Goal: Information Seeking & Learning: Learn about a topic

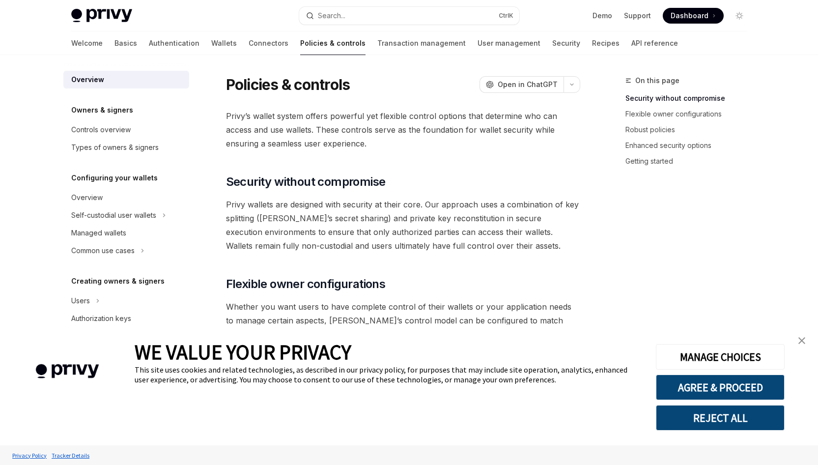
type textarea "*"
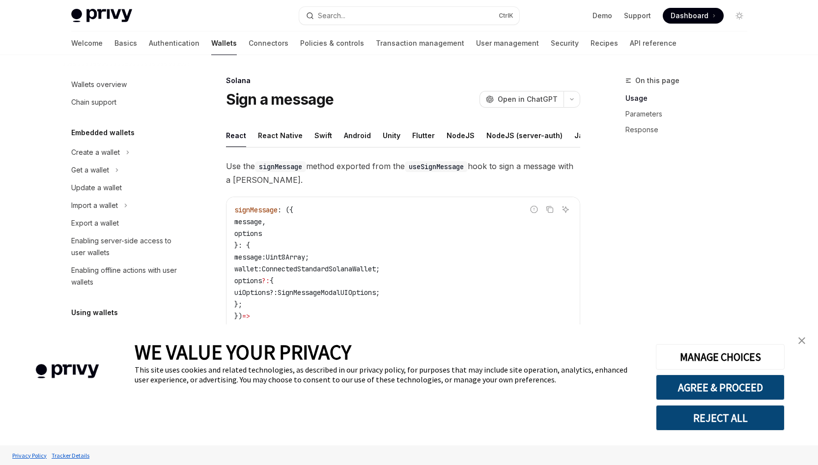
type textarea "*"
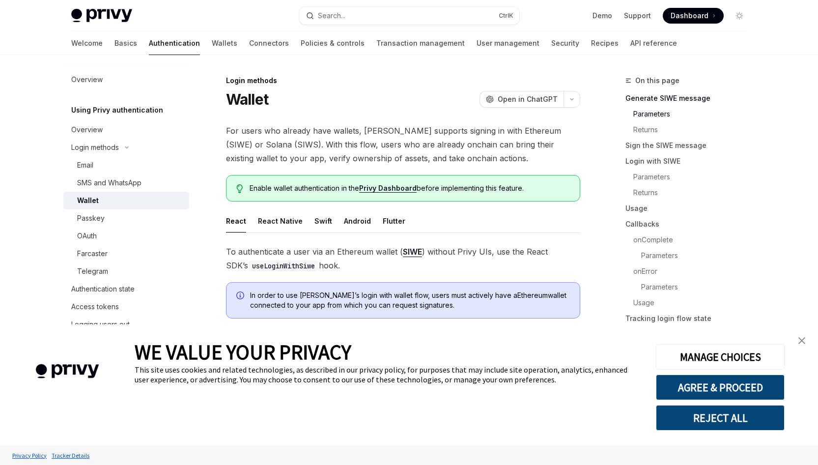
scroll to position [347, 0]
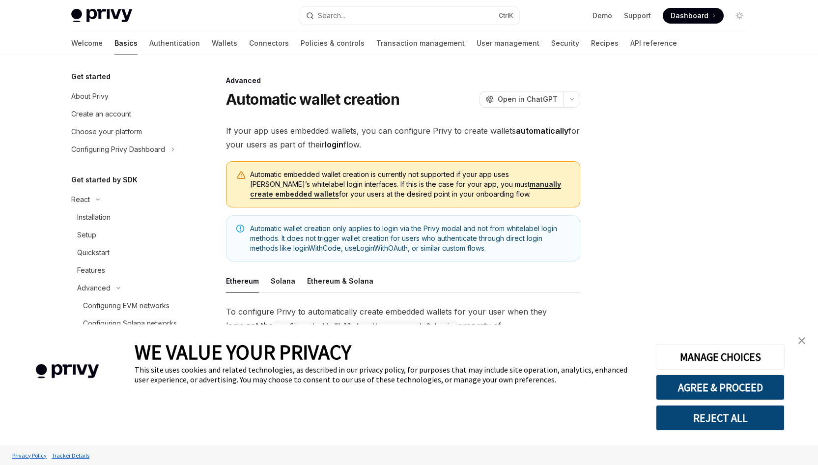
type textarea "*"
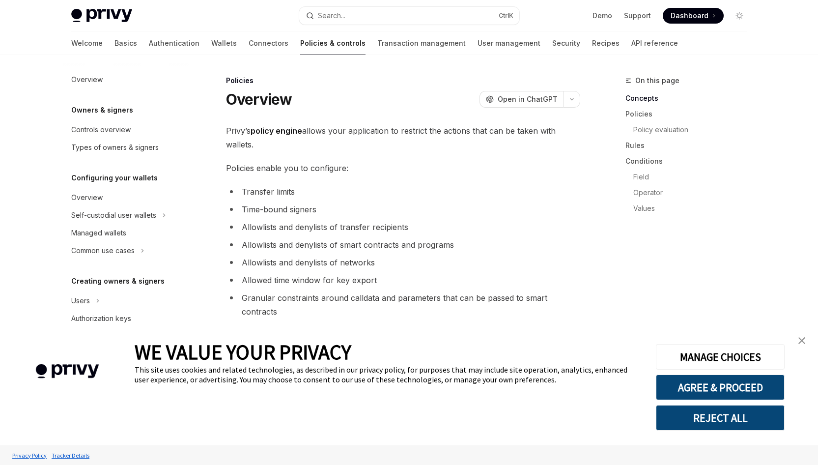
scroll to position [227, 0]
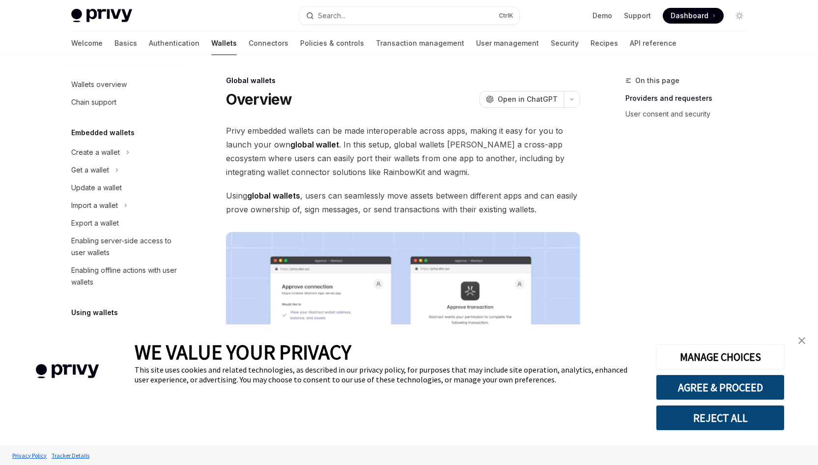
scroll to position [379, 0]
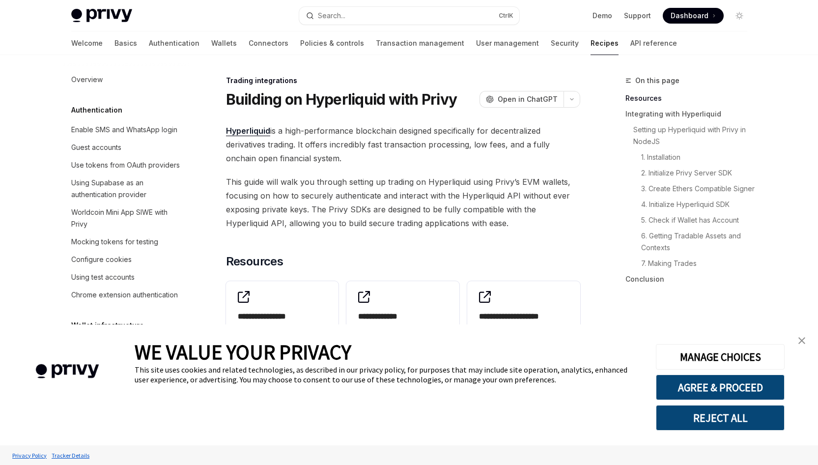
scroll to position [967, 0]
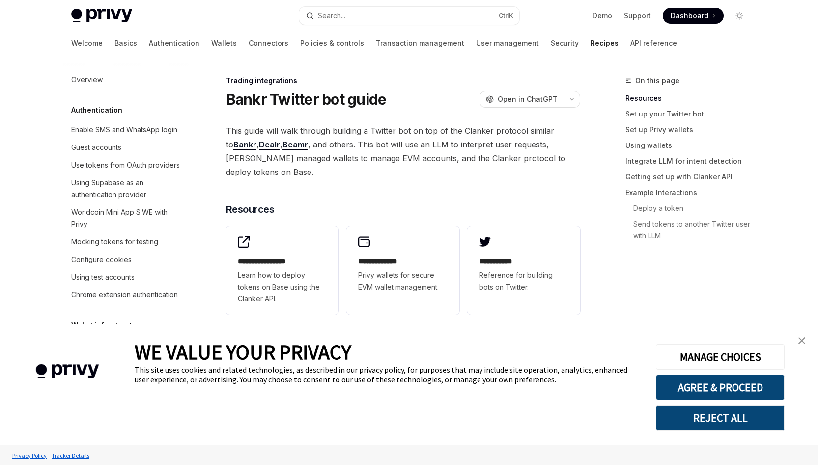
scroll to position [990, 0]
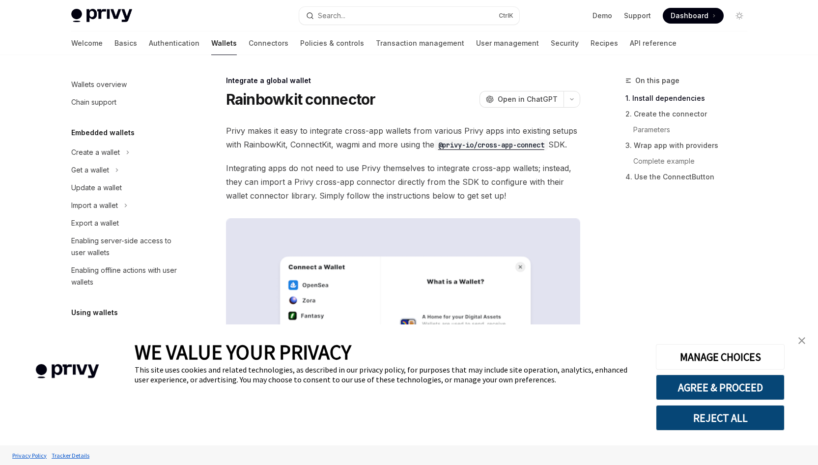
scroll to position [503, 0]
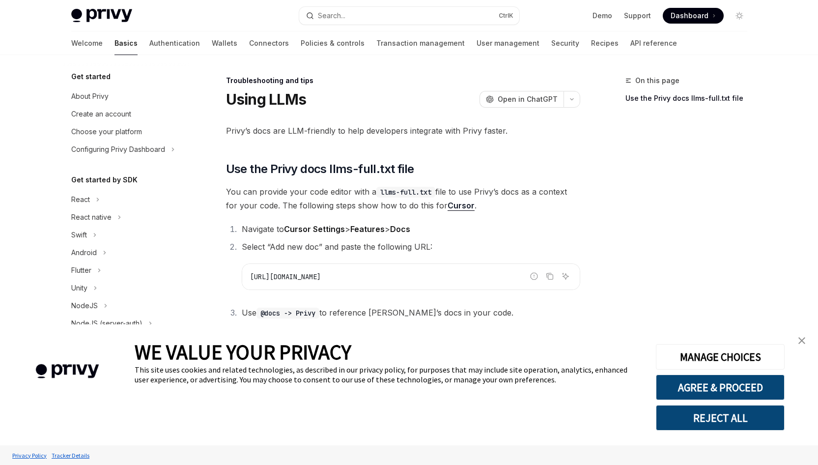
scroll to position [93, 0]
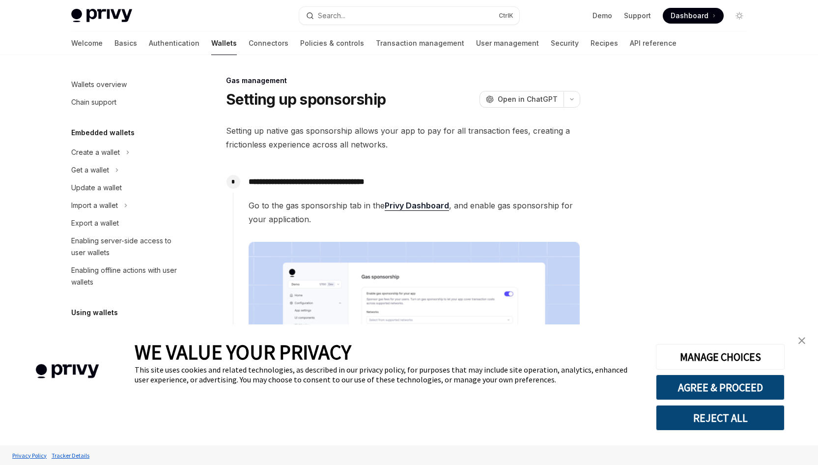
scroll to position [379, 0]
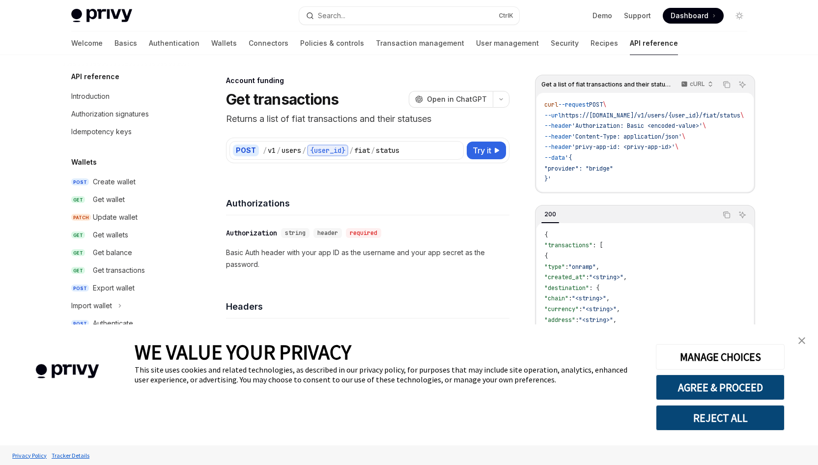
scroll to position [314, 0]
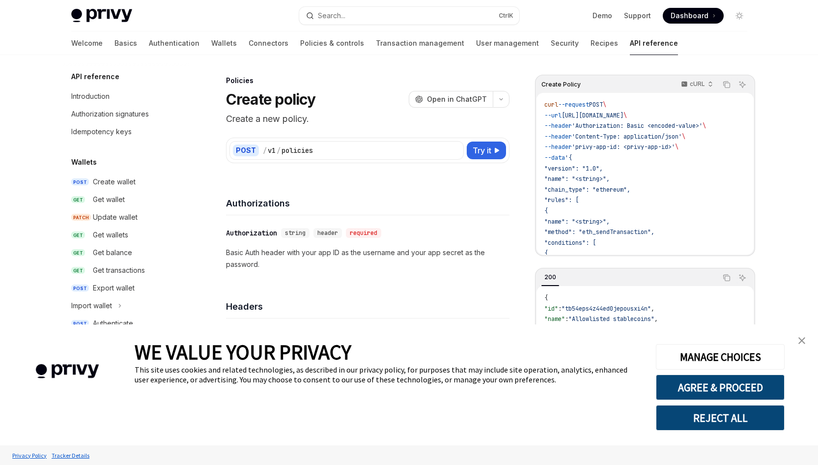
scroll to position [364, 0]
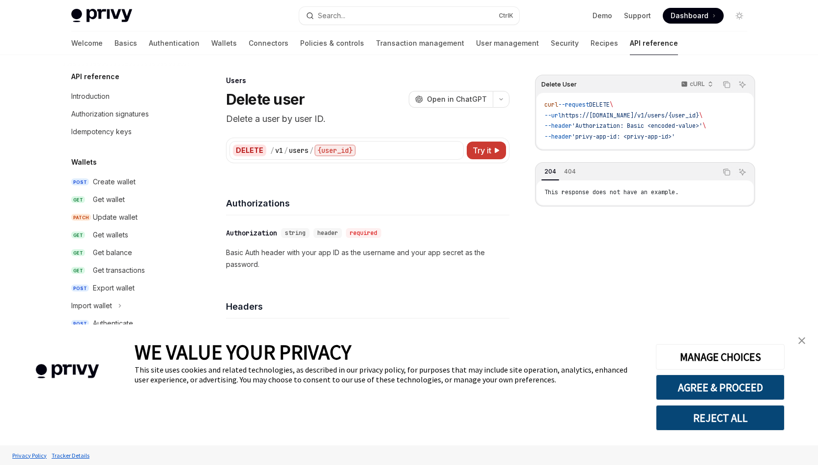
scroll to position [568, 0]
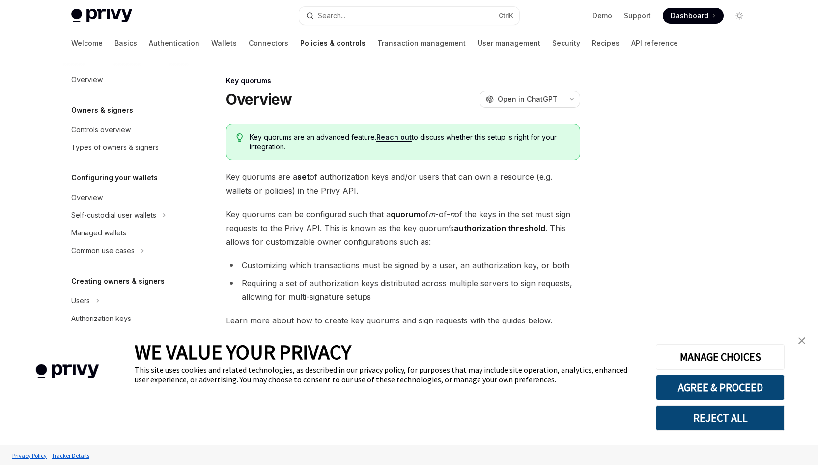
scroll to position [227, 0]
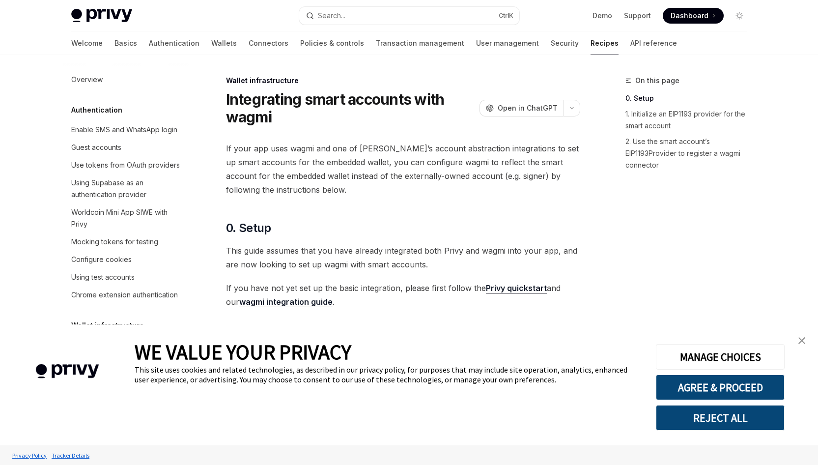
scroll to position [339, 0]
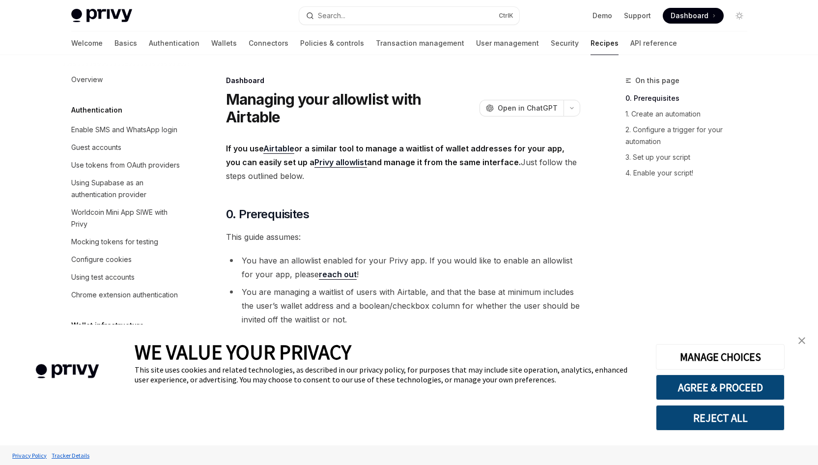
scroll to position [586, 0]
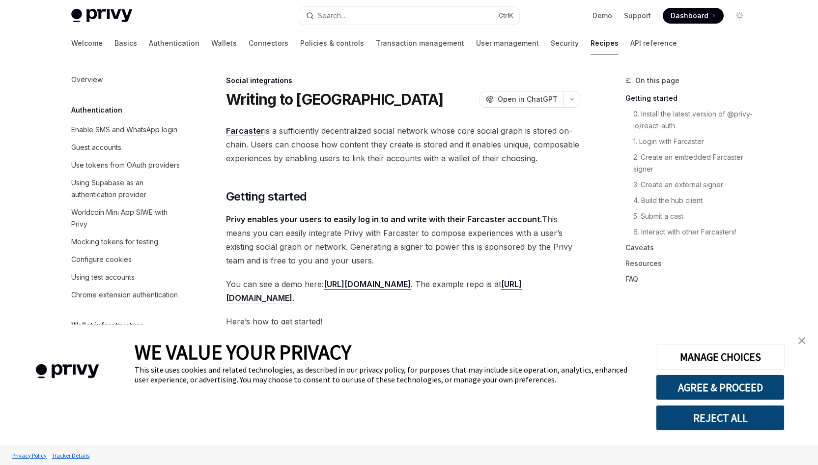
scroll to position [713, 0]
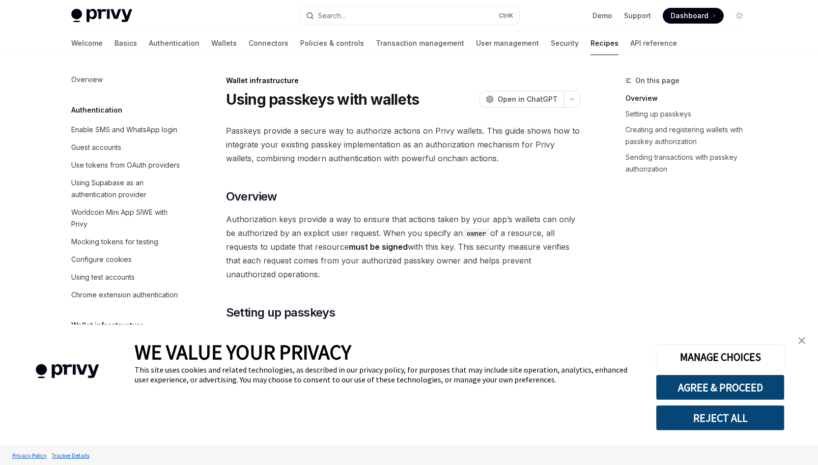
scroll to position [197, 0]
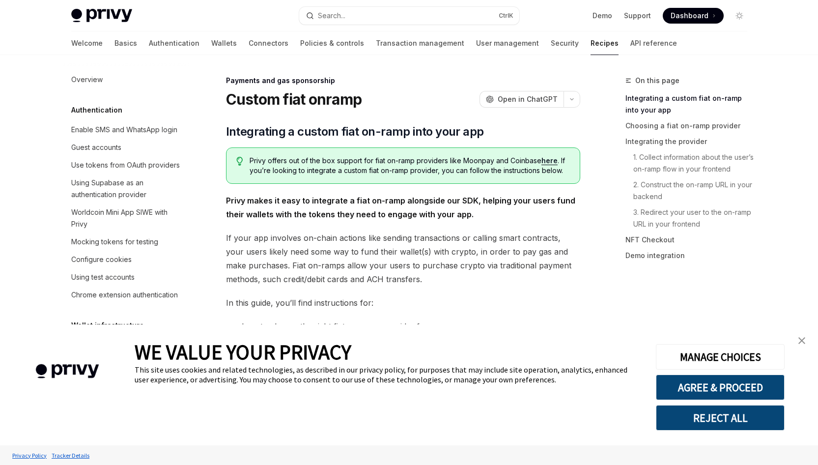
scroll to position [763, 0]
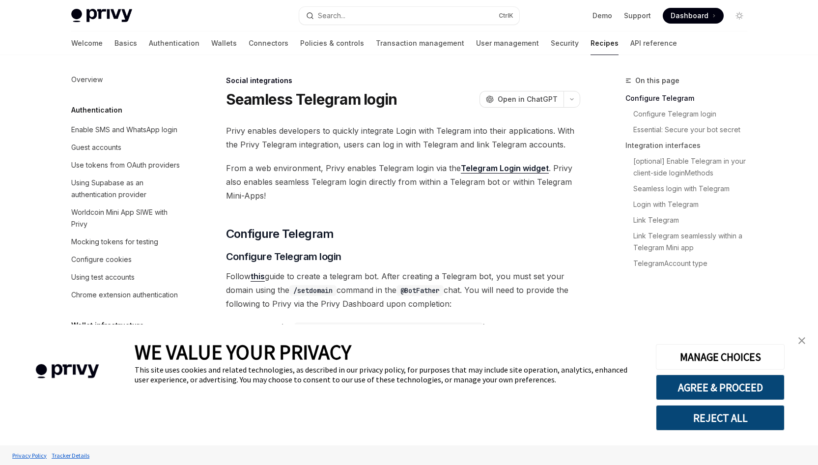
scroll to position [678, 0]
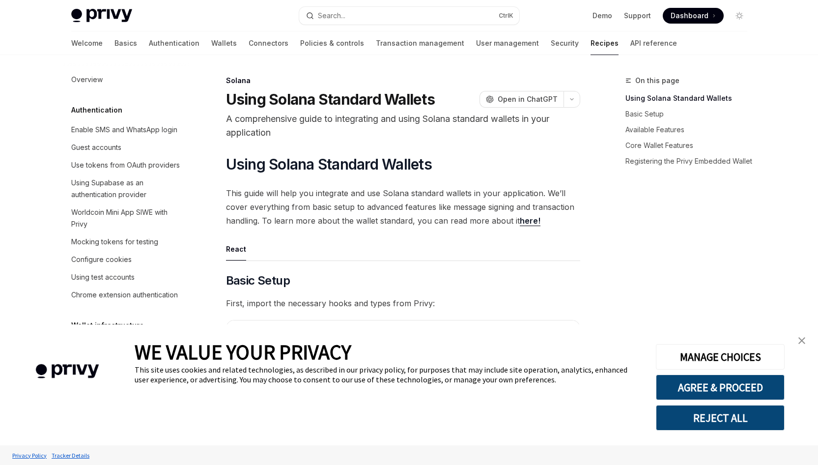
scroll to position [1545, 0]
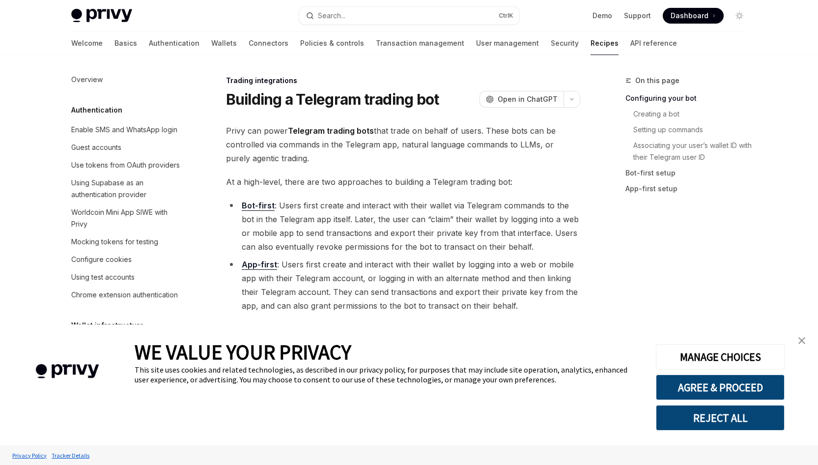
scroll to position [1008, 0]
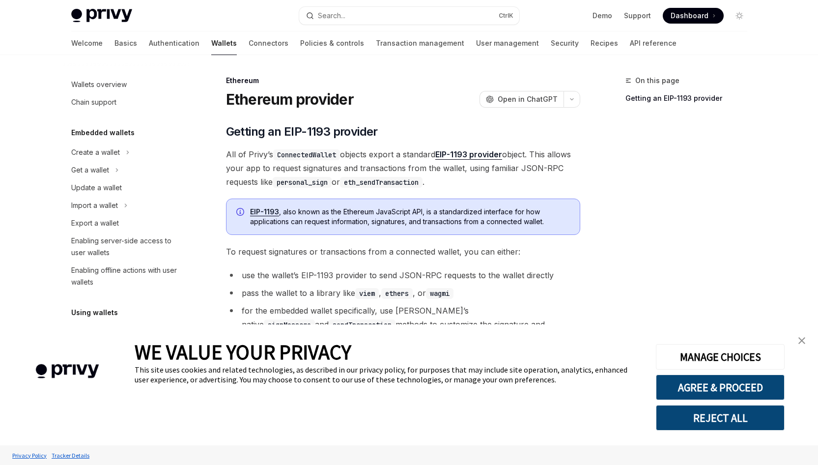
scroll to position [214, 0]
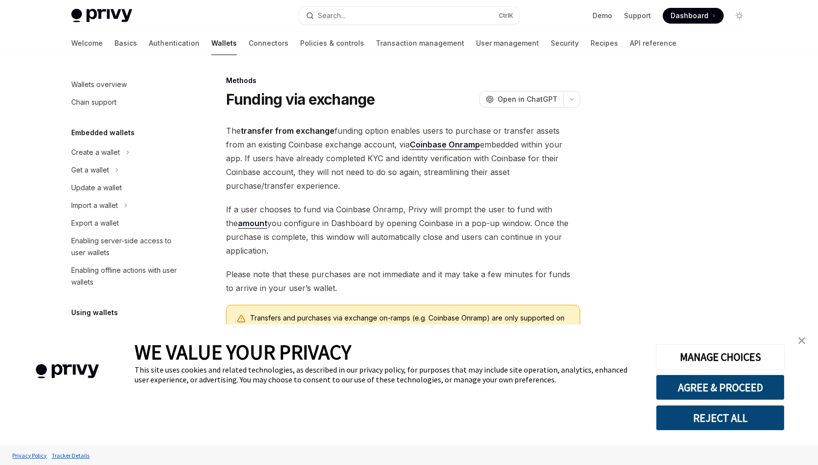
scroll to position [311, 0]
